Goal: Communication & Community: Connect with others

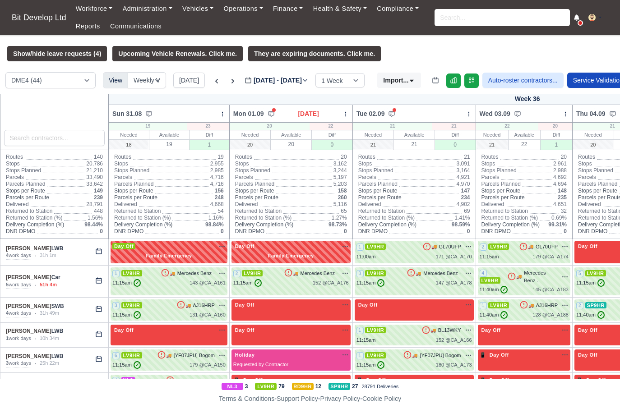
drag, startPoint x: 17, startPoint y: 110, endPoint x: 258, endPoint y: 45, distance: 250.3
click at [17, 110] on div at bounding box center [54, 122] width 109 height 56
click at [125, 27] on link "Communications" at bounding box center [136, 27] width 62 height 18
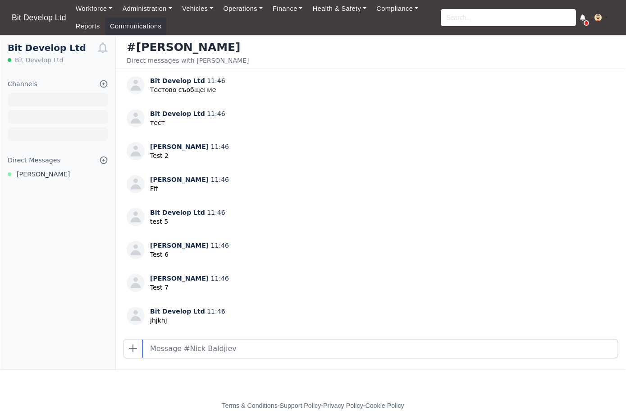
click at [286, 349] on input "text" at bounding box center [380, 349] width 475 height 18
type input "wwwww"
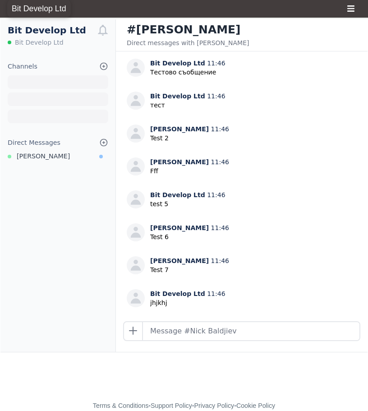
click at [42, 9] on span "Bit Develop Ltd" at bounding box center [39, 9] width 64 height 18
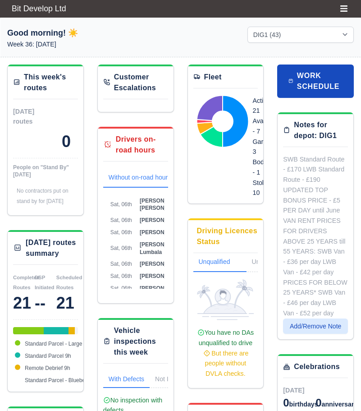
select select "2"
